Goal: Information Seeking & Learning: Check status

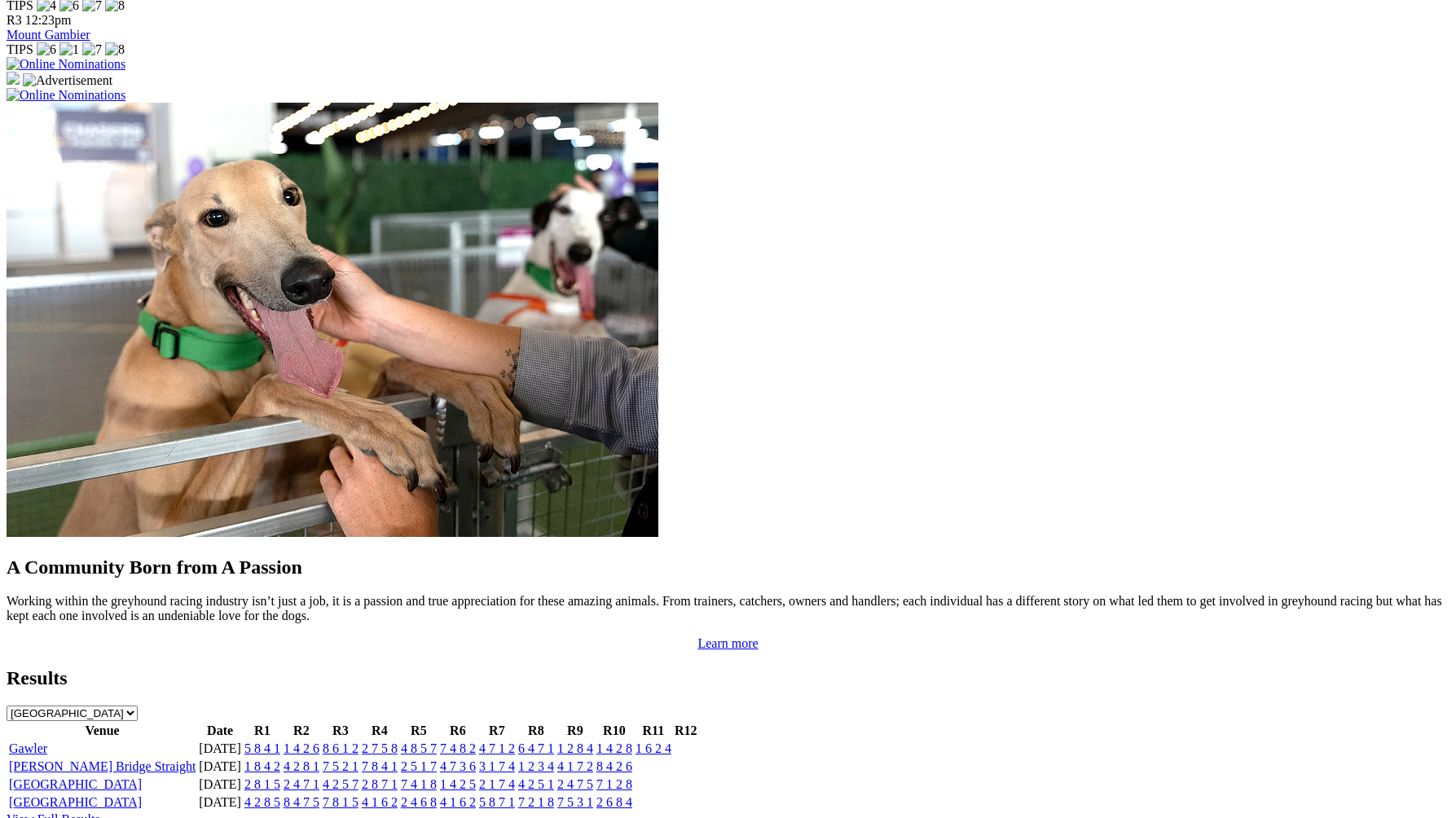
scroll to position [1244, 0]
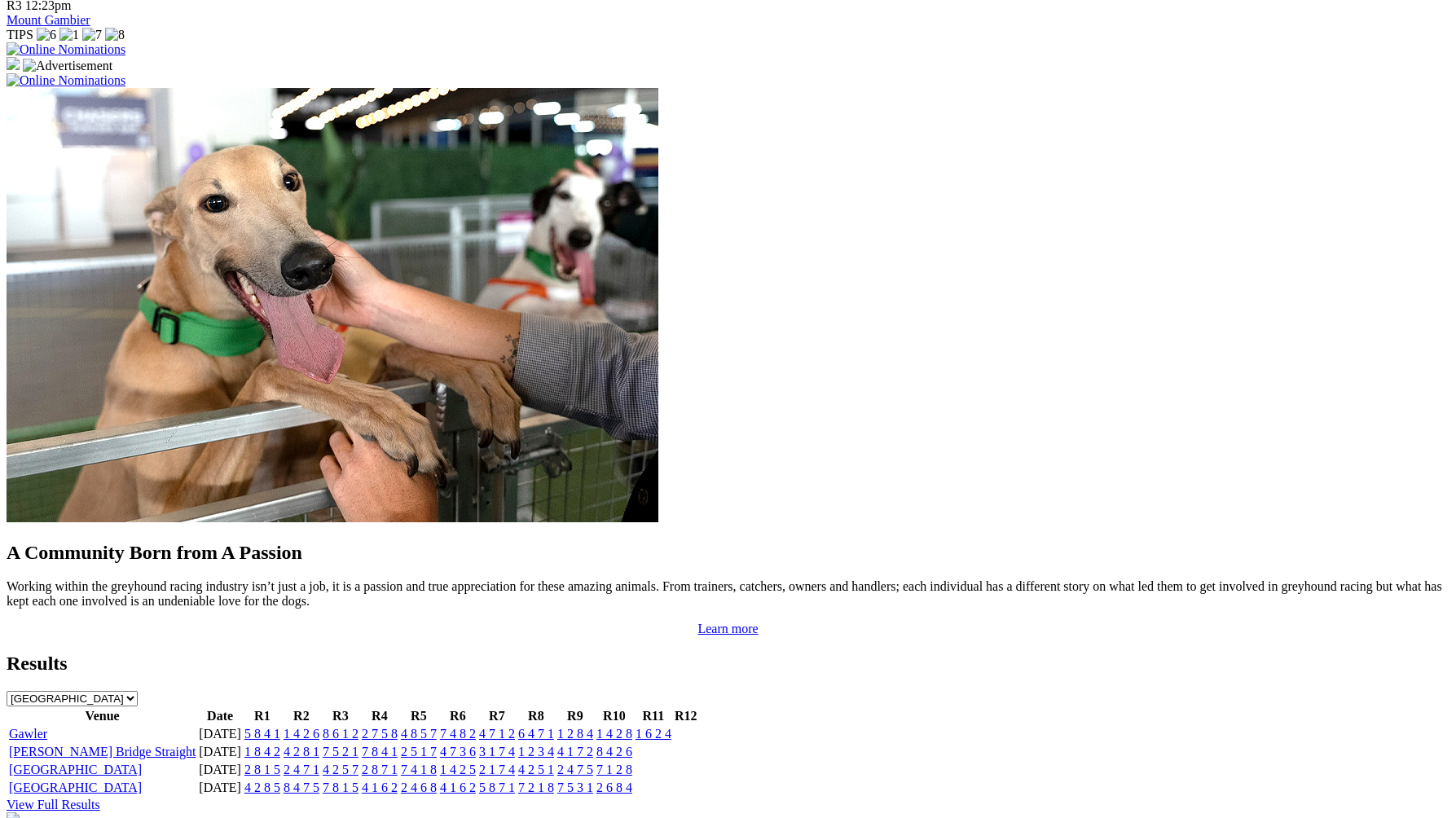
click at [280, 727] on link "5 8 4 1" at bounding box center [262, 734] width 36 height 14
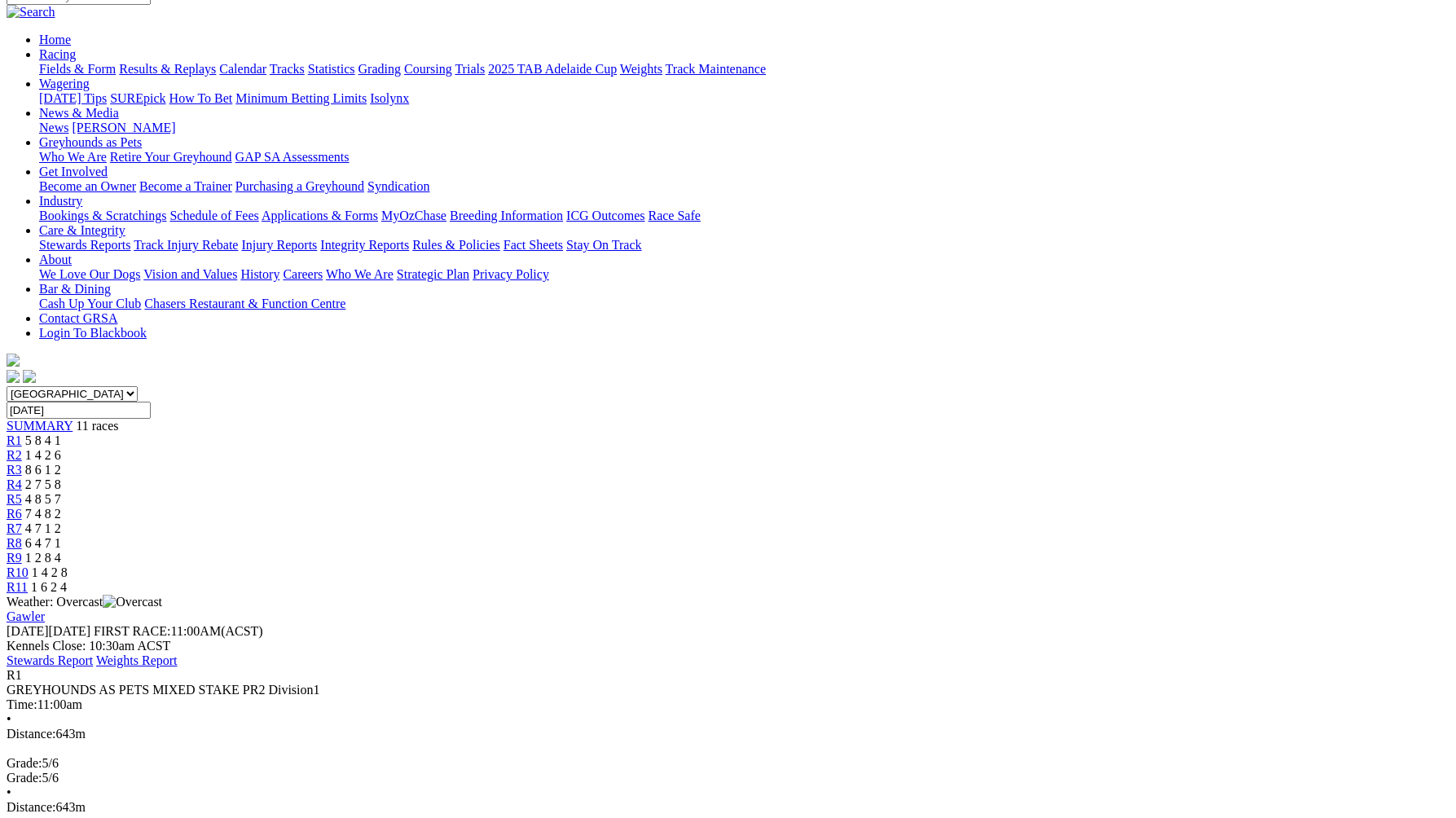
scroll to position [165, 0]
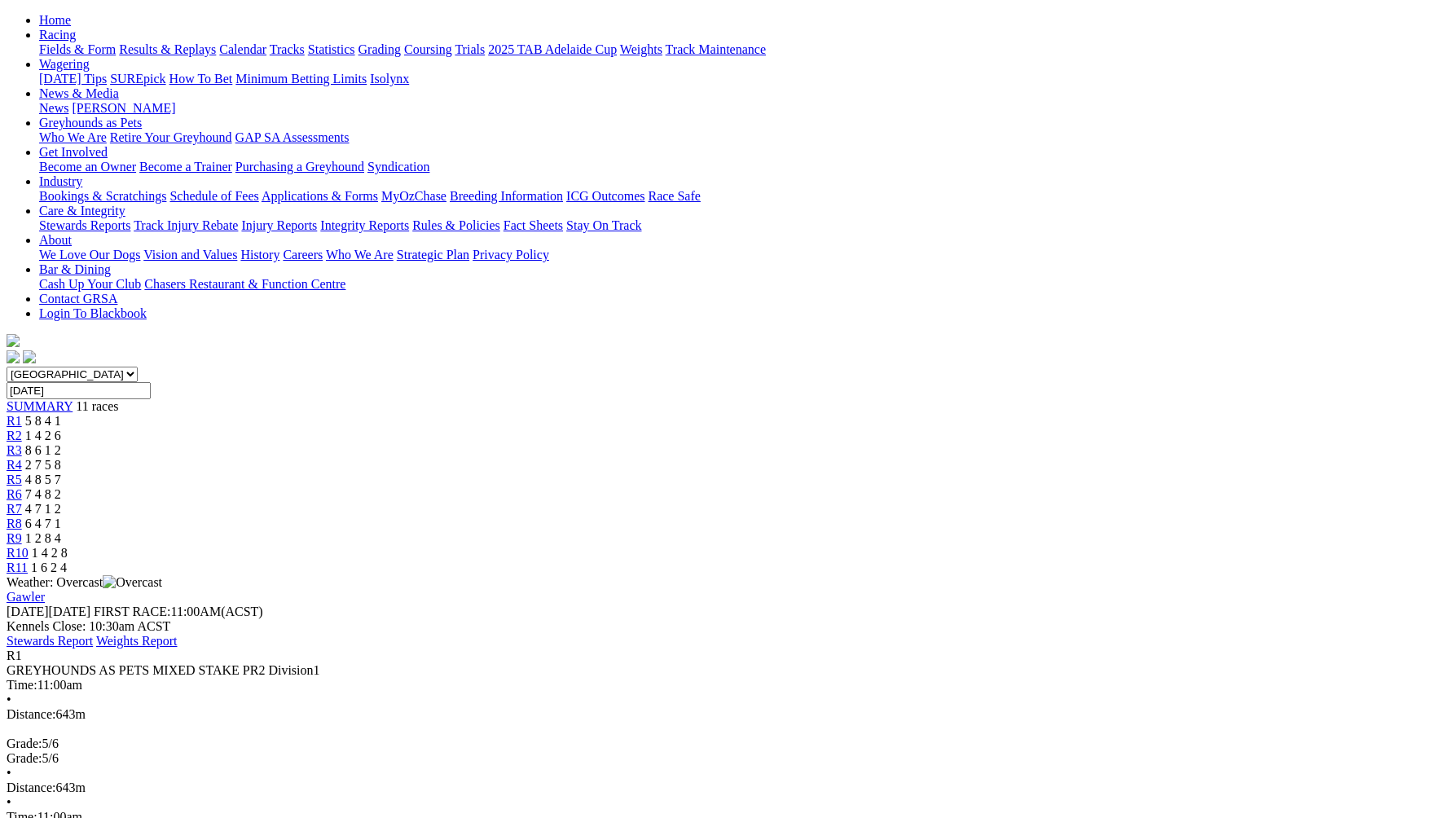
click at [461, 428] on div "R2 1 4 2 6" at bounding box center [728, 436] width 1443 height 15
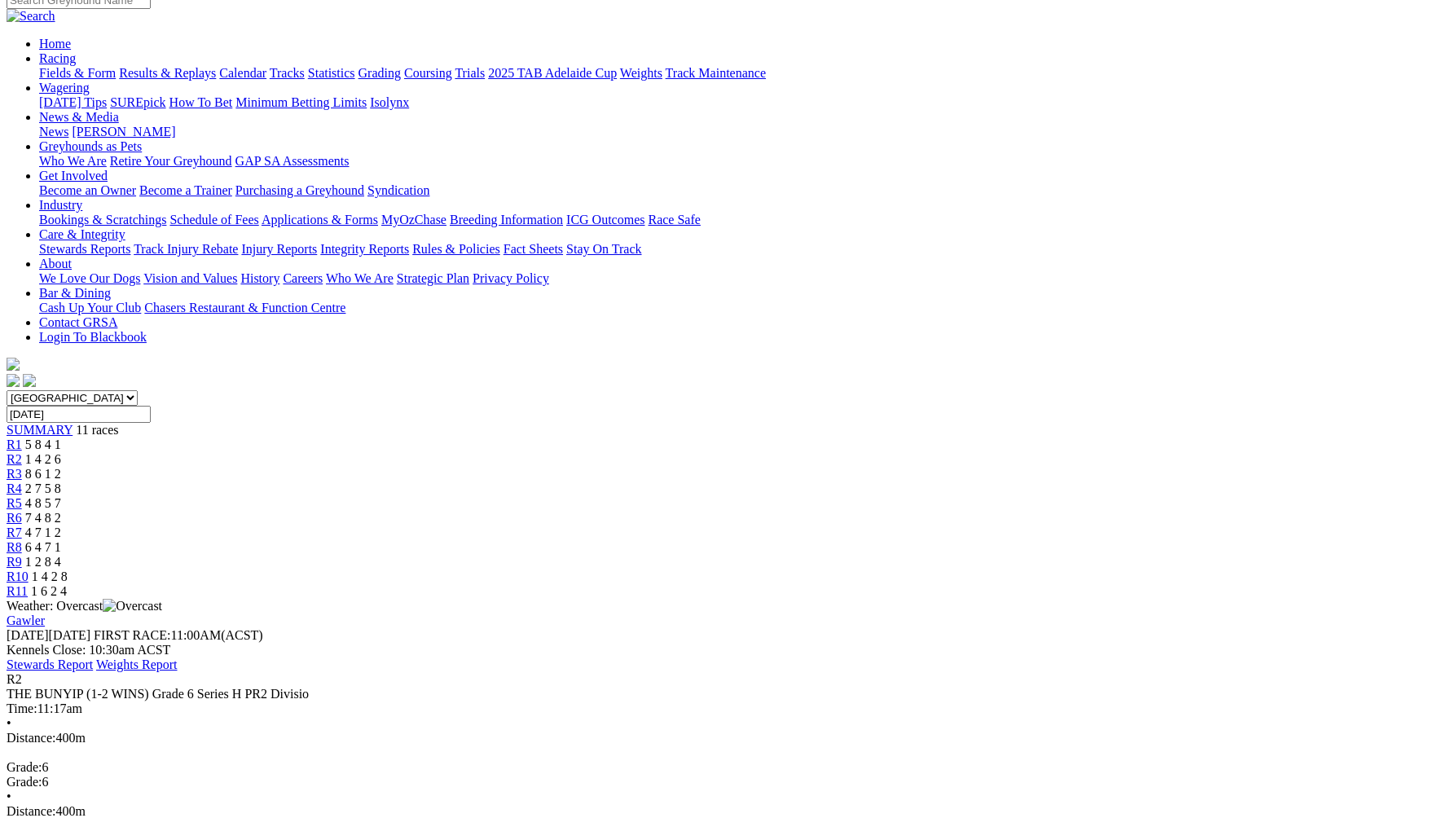
scroll to position [143, 0]
click at [540, 465] on div "R3 8 6 1 2" at bounding box center [728, 472] width 1443 height 15
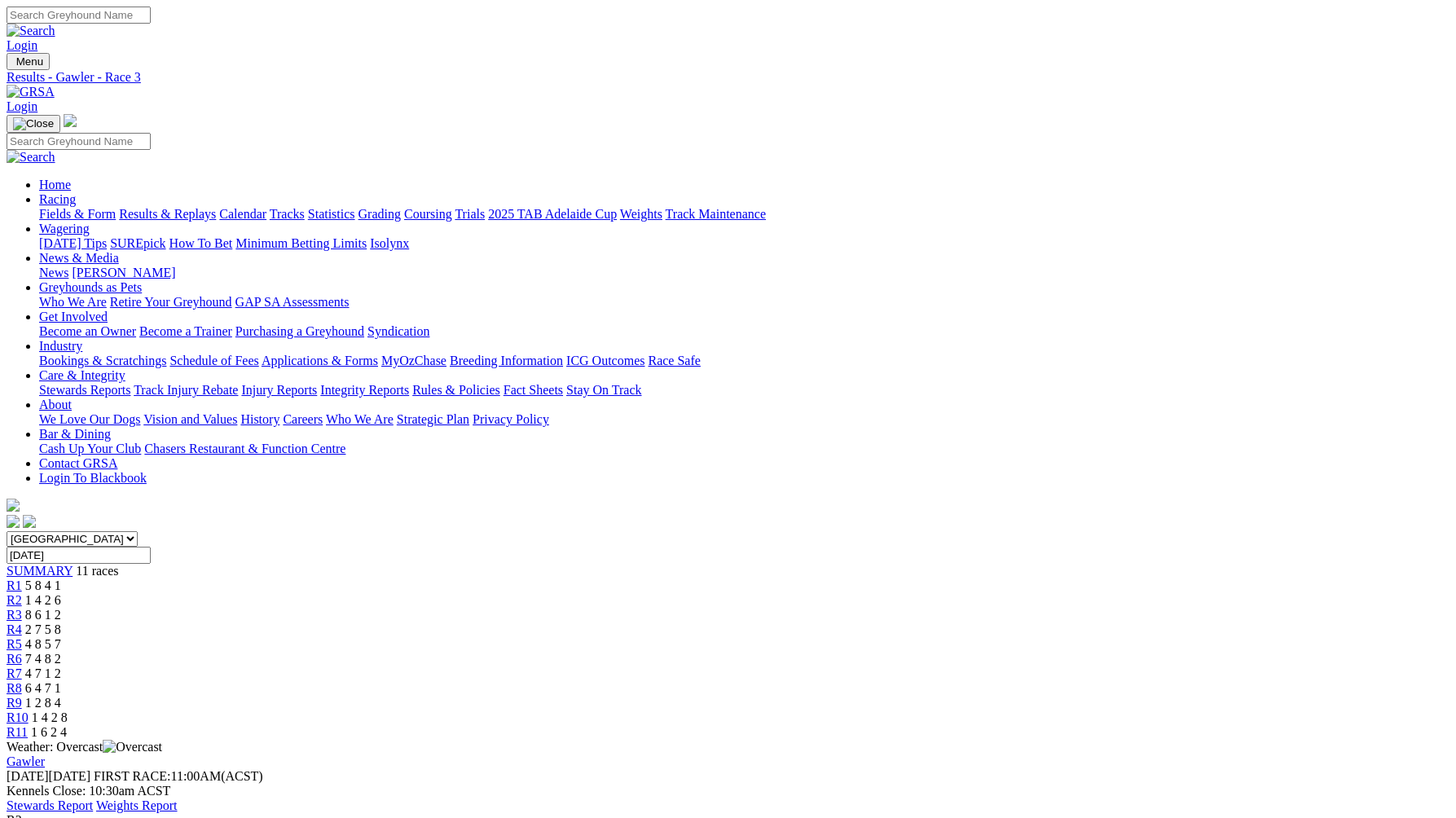
click at [61, 623] on span "2 7 5 8" at bounding box center [43, 629] width 36 height 14
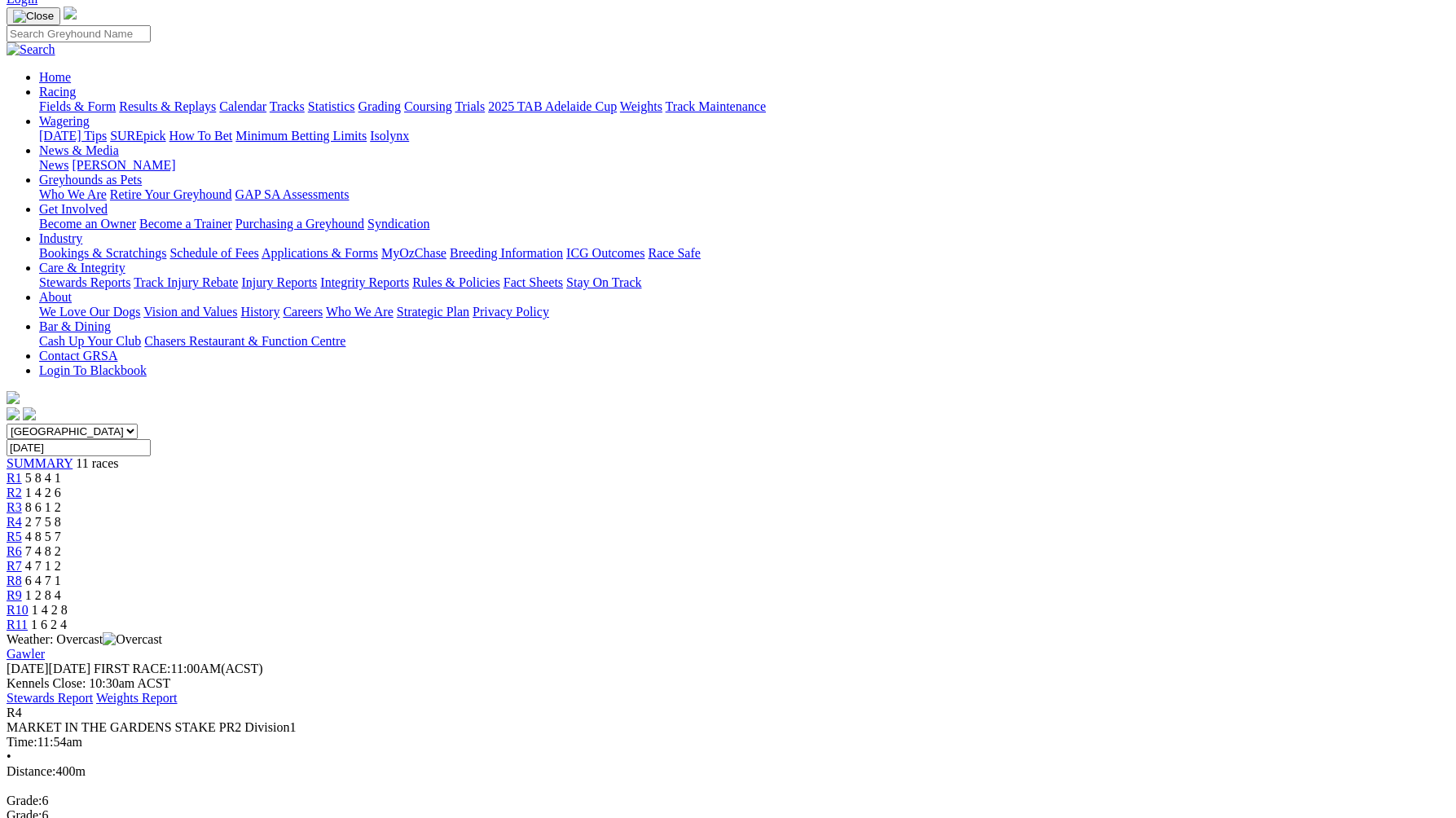
scroll to position [75, 0]
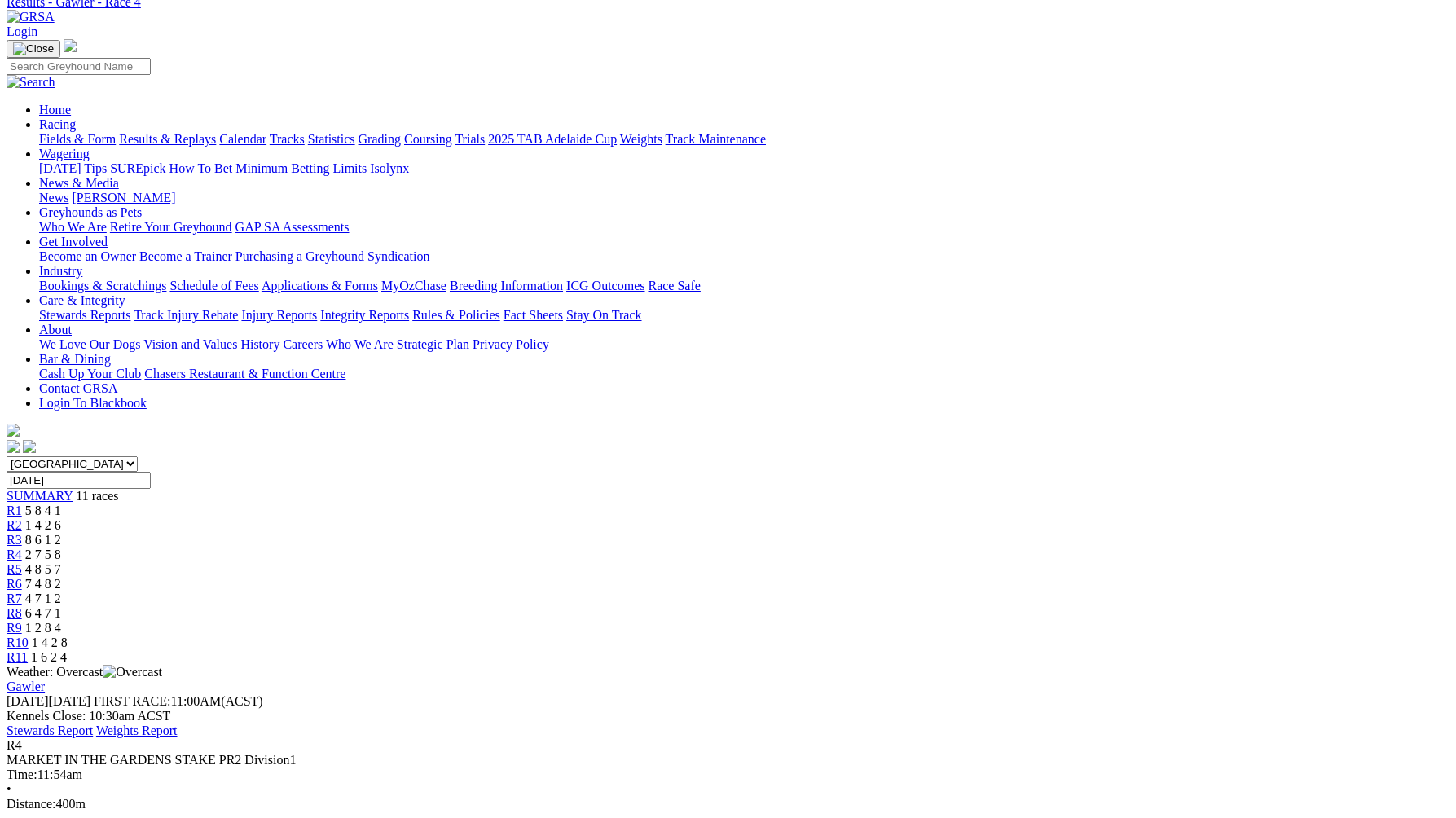
click at [61, 563] on span "4 8 5 7" at bounding box center [43, 569] width 36 height 14
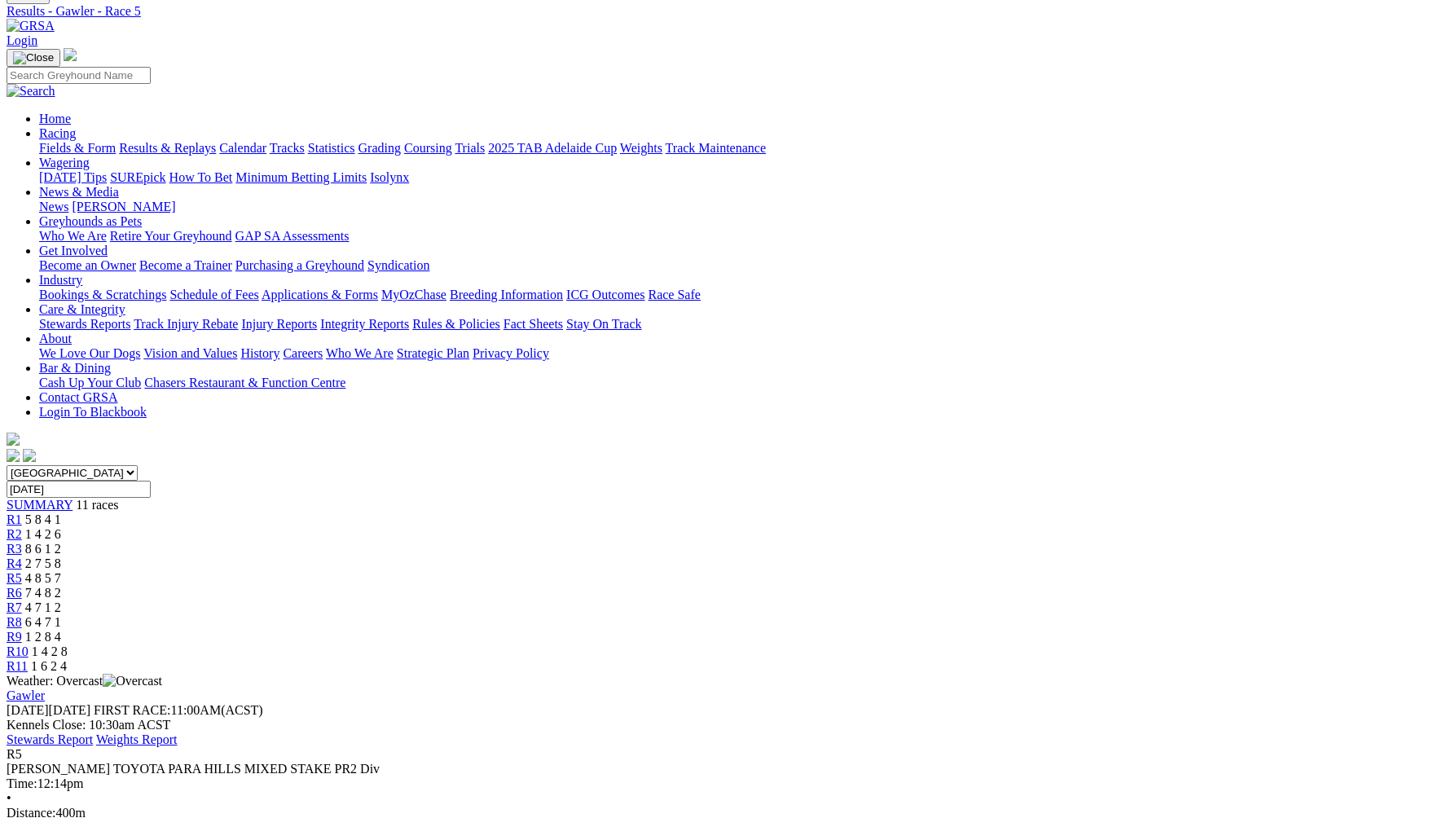
scroll to position [65, 0]
click at [61, 588] on span "7 4 8 2" at bounding box center [43, 594] width 36 height 14
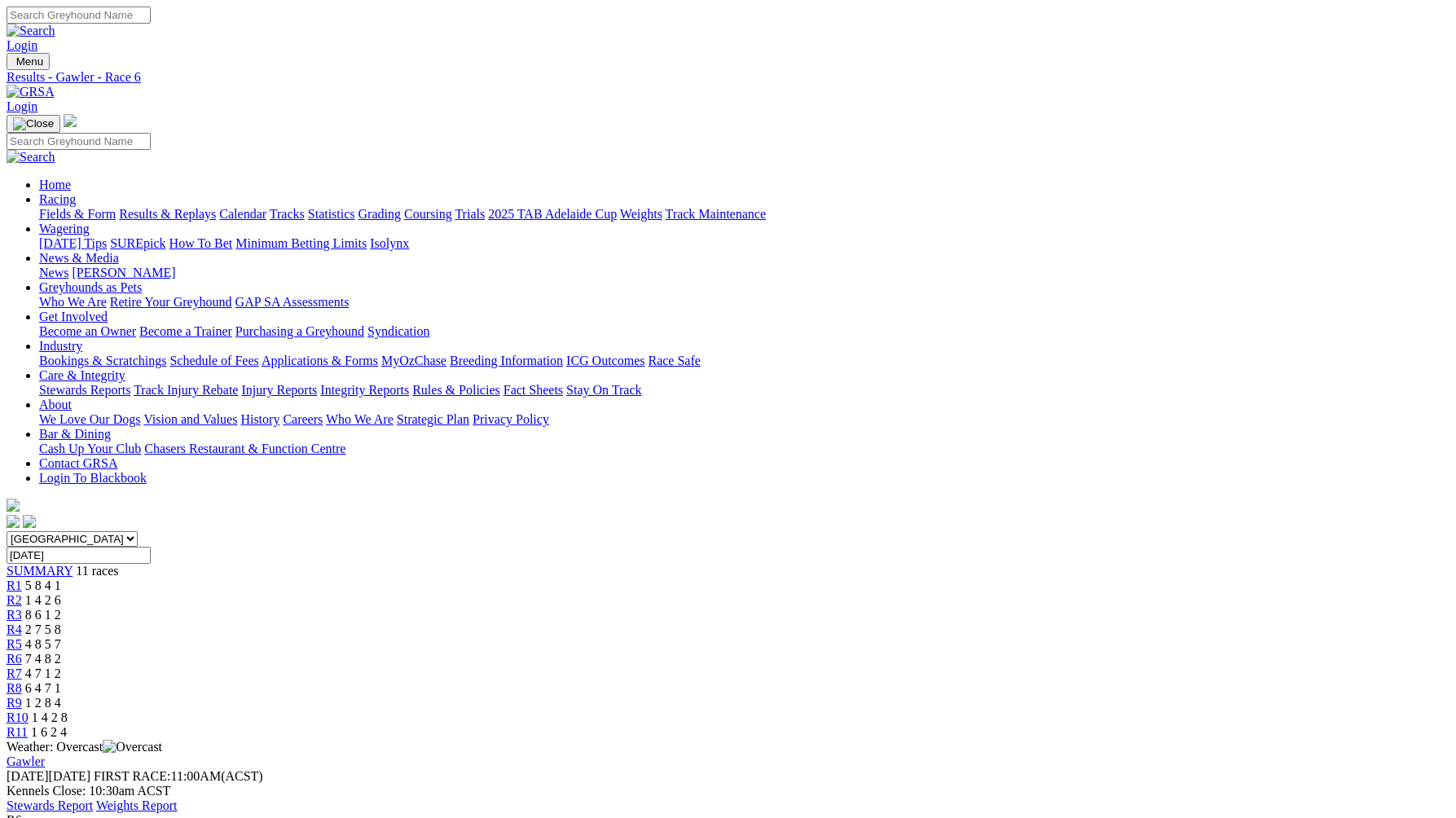
click at [855, 667] on div "R7 4 7 1 2" at bounding box center [728, 675] width 1443 height 15
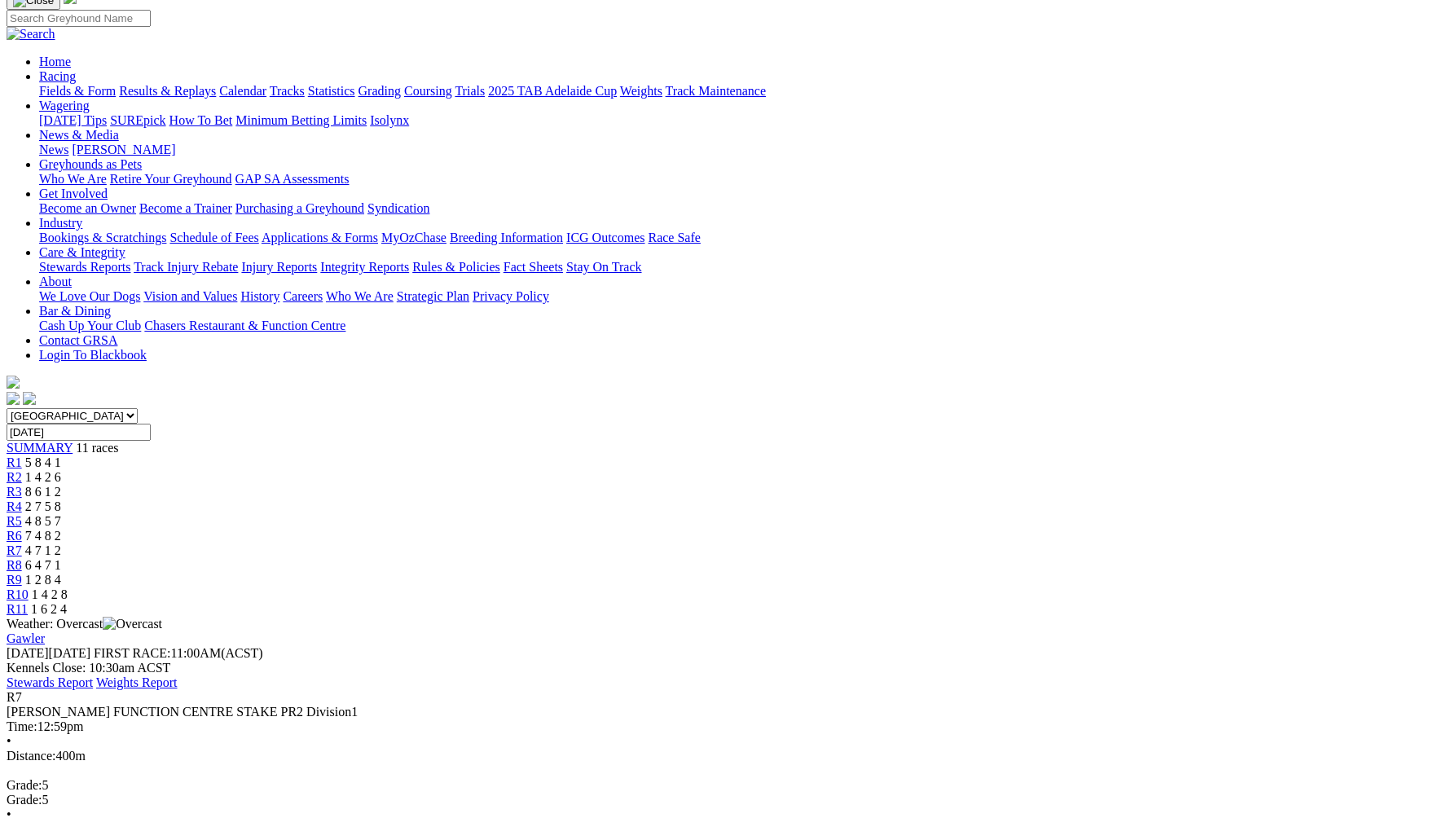
scroll to position [85, 0]
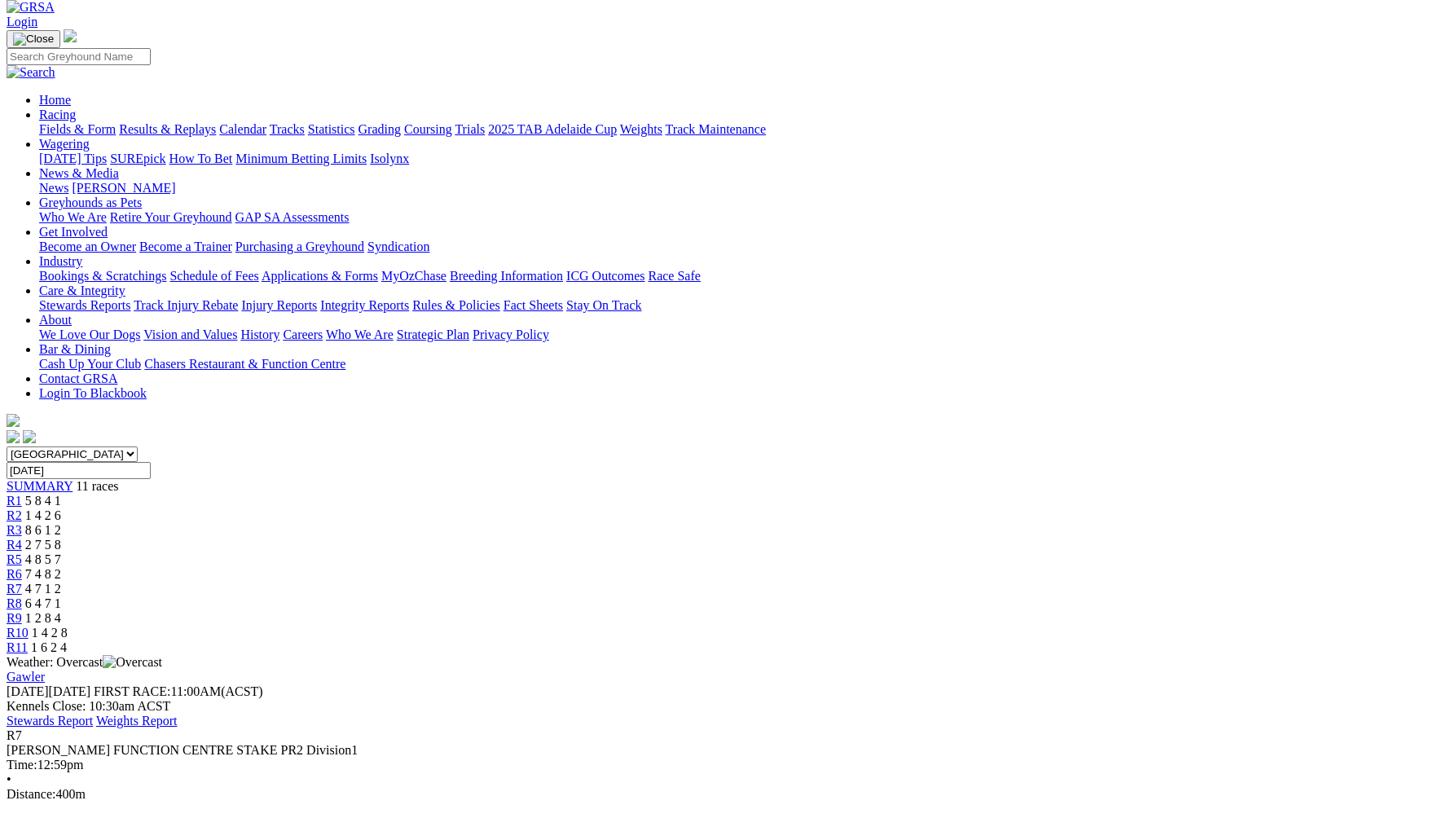
click at [932, 597] on div "R8 6 4 7 1" at bounding box center [728, 604] width 1443 height 15
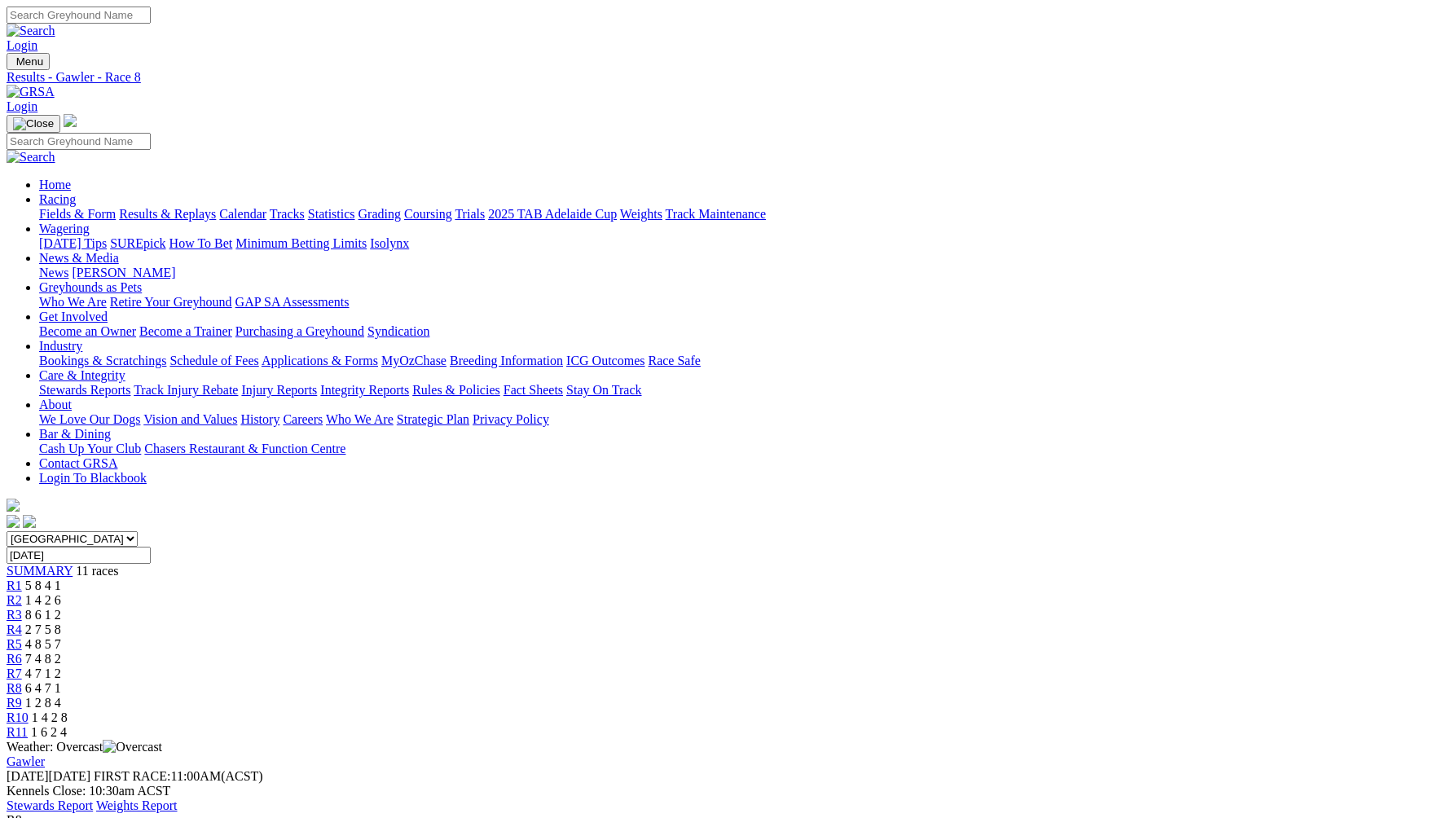
drag, startPoint x: 0, startPoint y: 0, endPoint x: 1335, endPoint y: 238, distance: 1356.0
click at [61, 696] on span "1 2 8 4" at bounding box center [43, 702] width 36 height 14
click at [1113, 711] on div "R10 1 4 2 8" at bounding box center [728, 718] width 1443 height 15
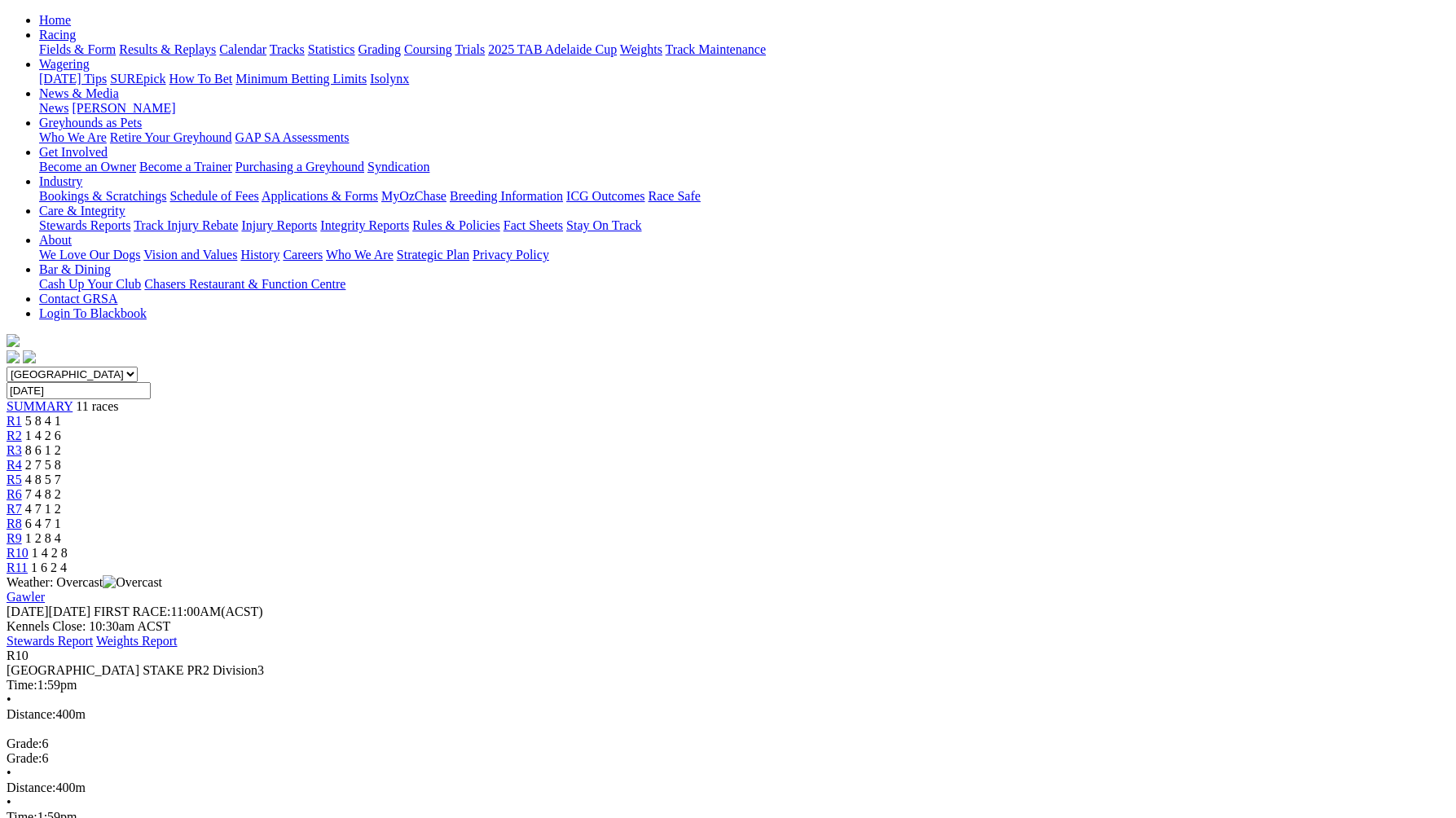
scroll to position [165, 0]
click at [28, 561] on span "R11" at bounding box center [17, 567] width 21 height 14
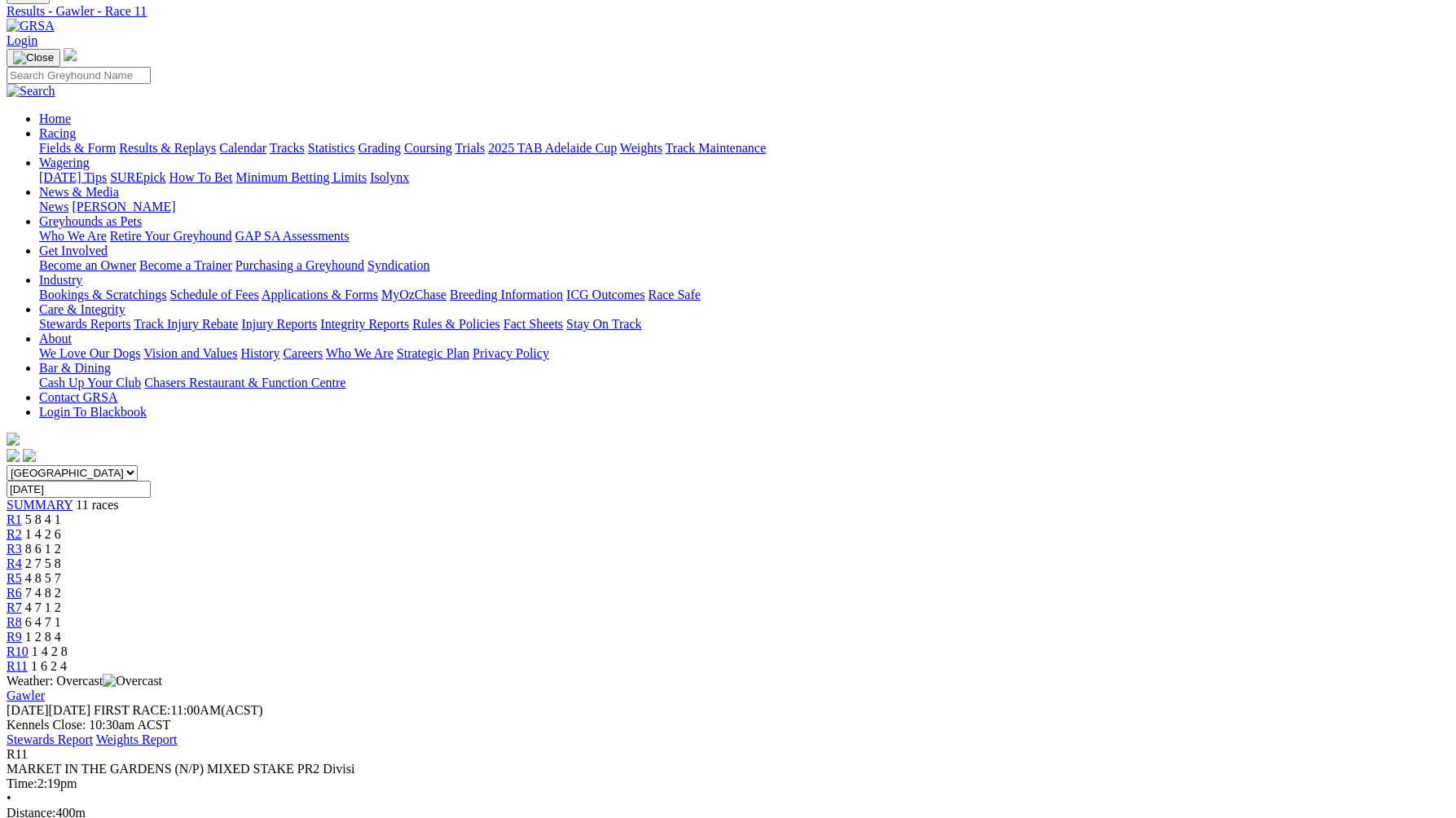
scroll to position [51, 0]
